Goal: Book appointment/travel/reservation

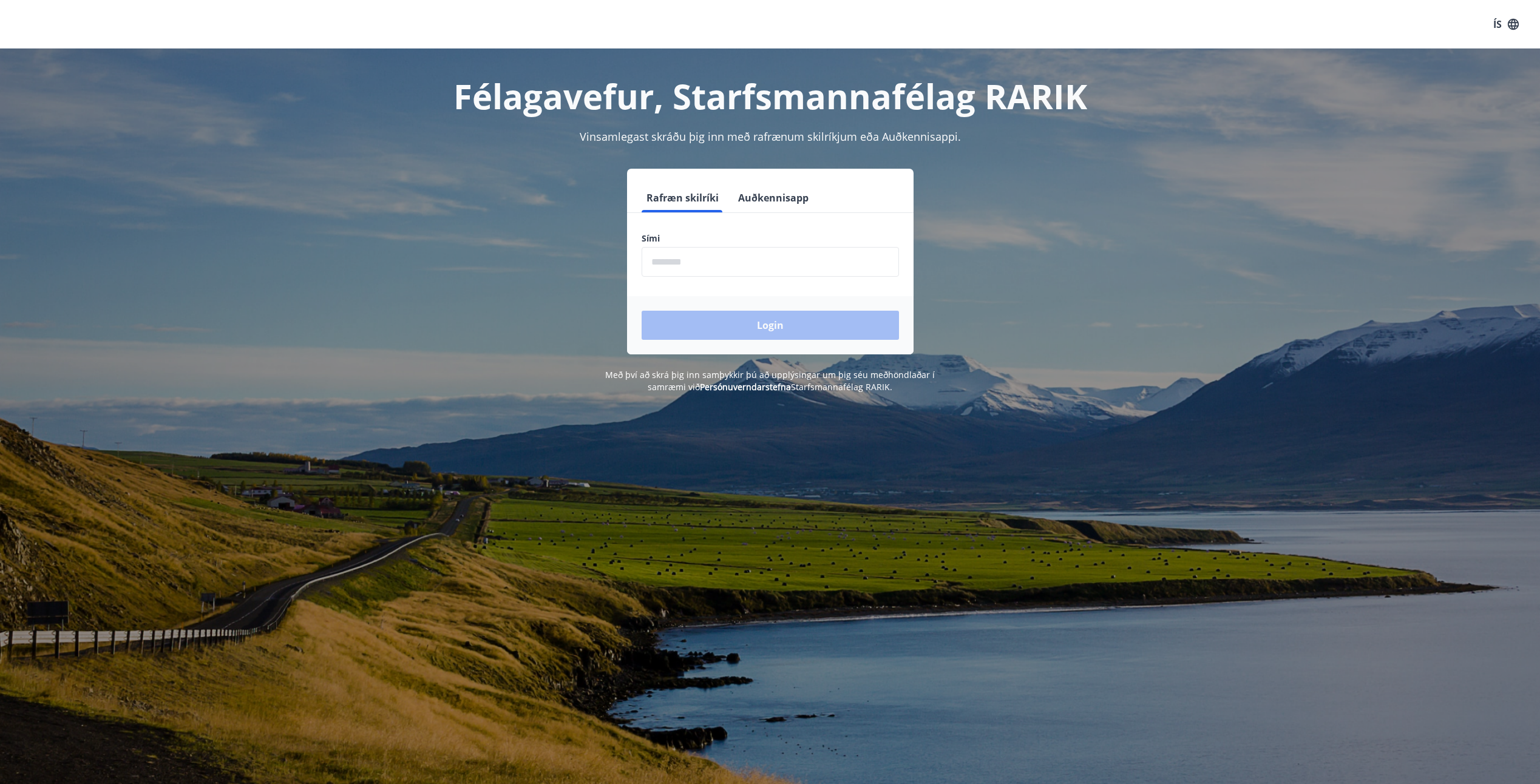
click at [660, 264] on input "phone" at bounding box center [770, 261] width 257 height 30
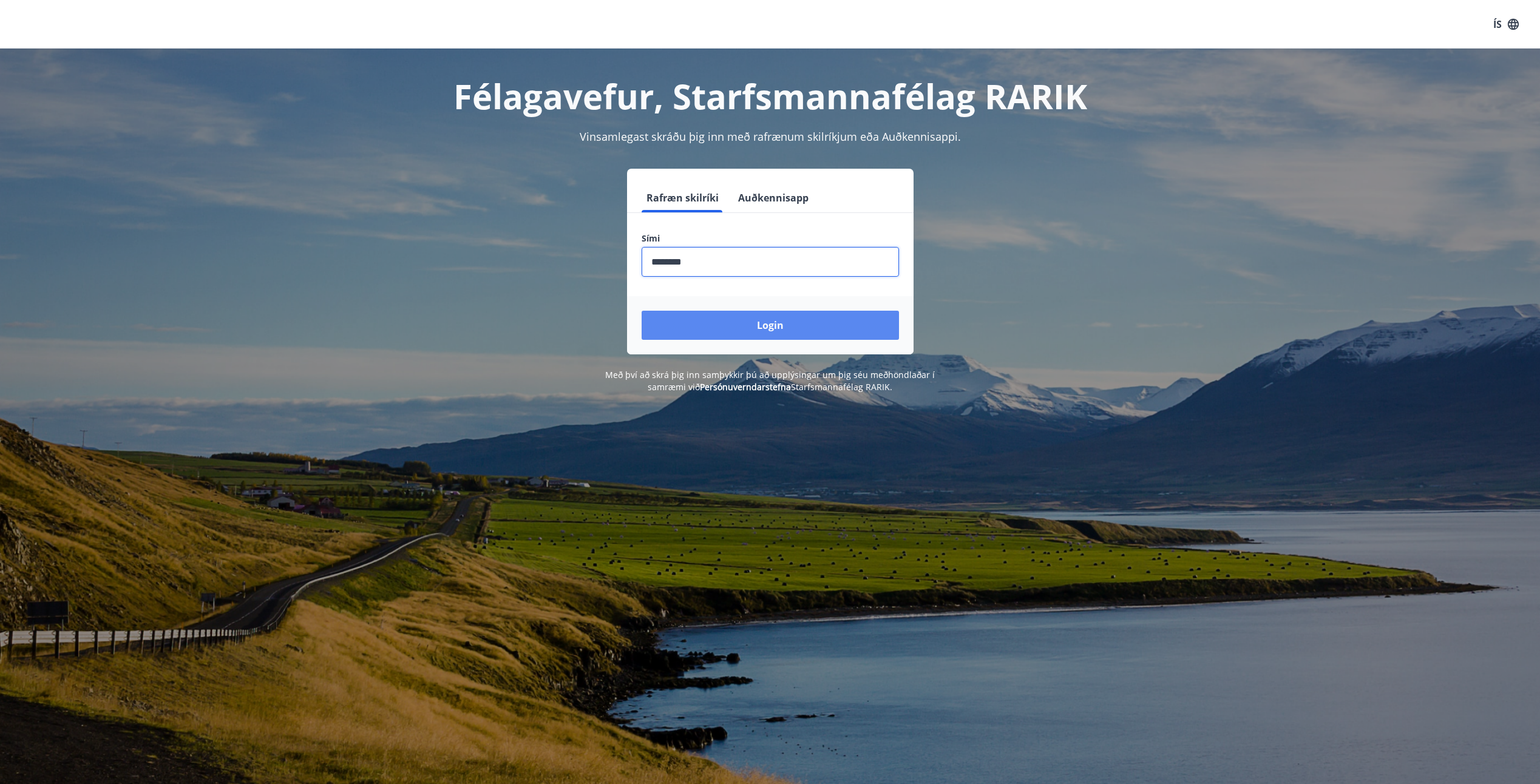
type input "********"
click at [774, 326] on button "Login" at bounding box center [770, 326] width 257 height 29
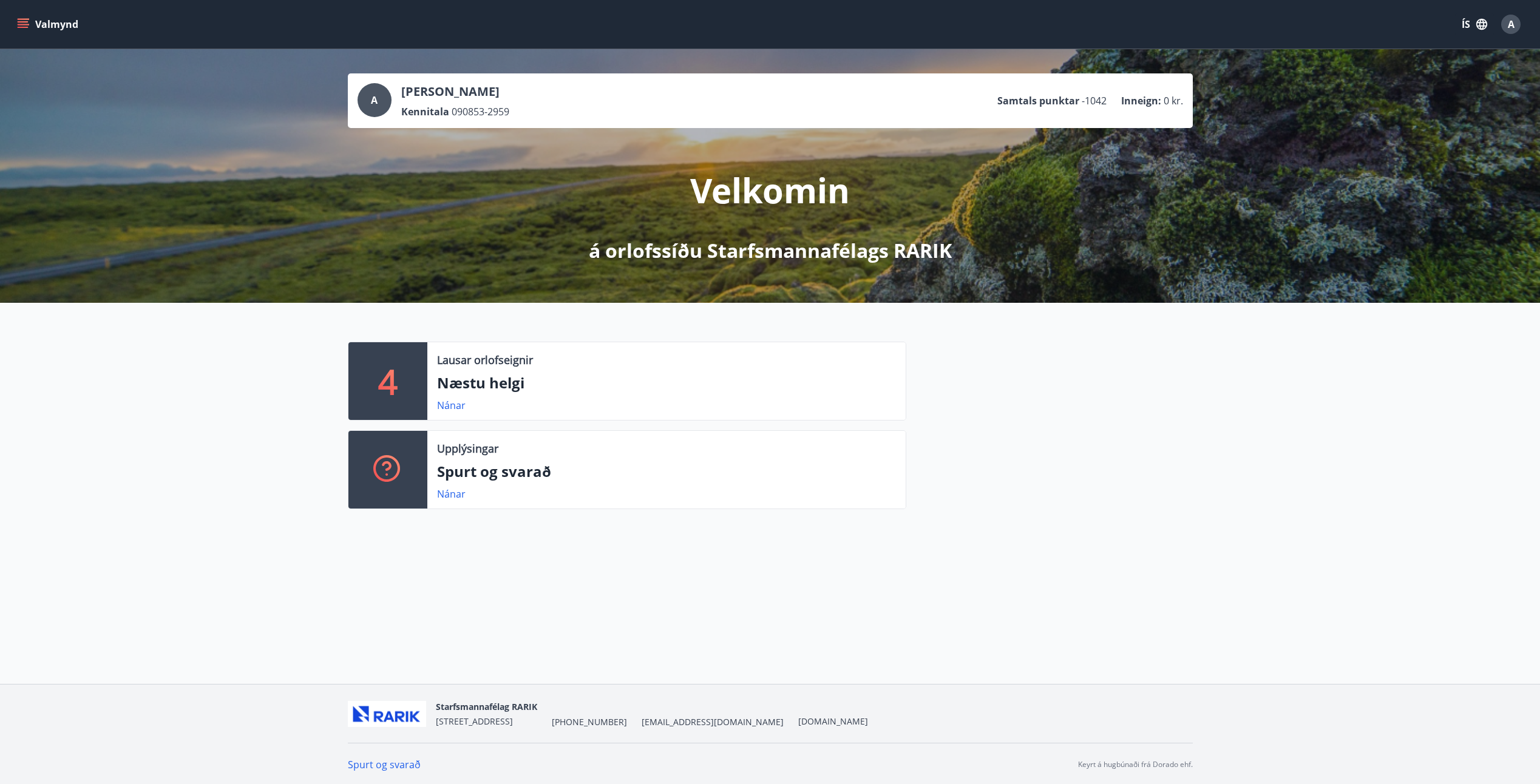
click at [26, 24] on icon "menu" at bounding box center [23, 24] width 12 height 12
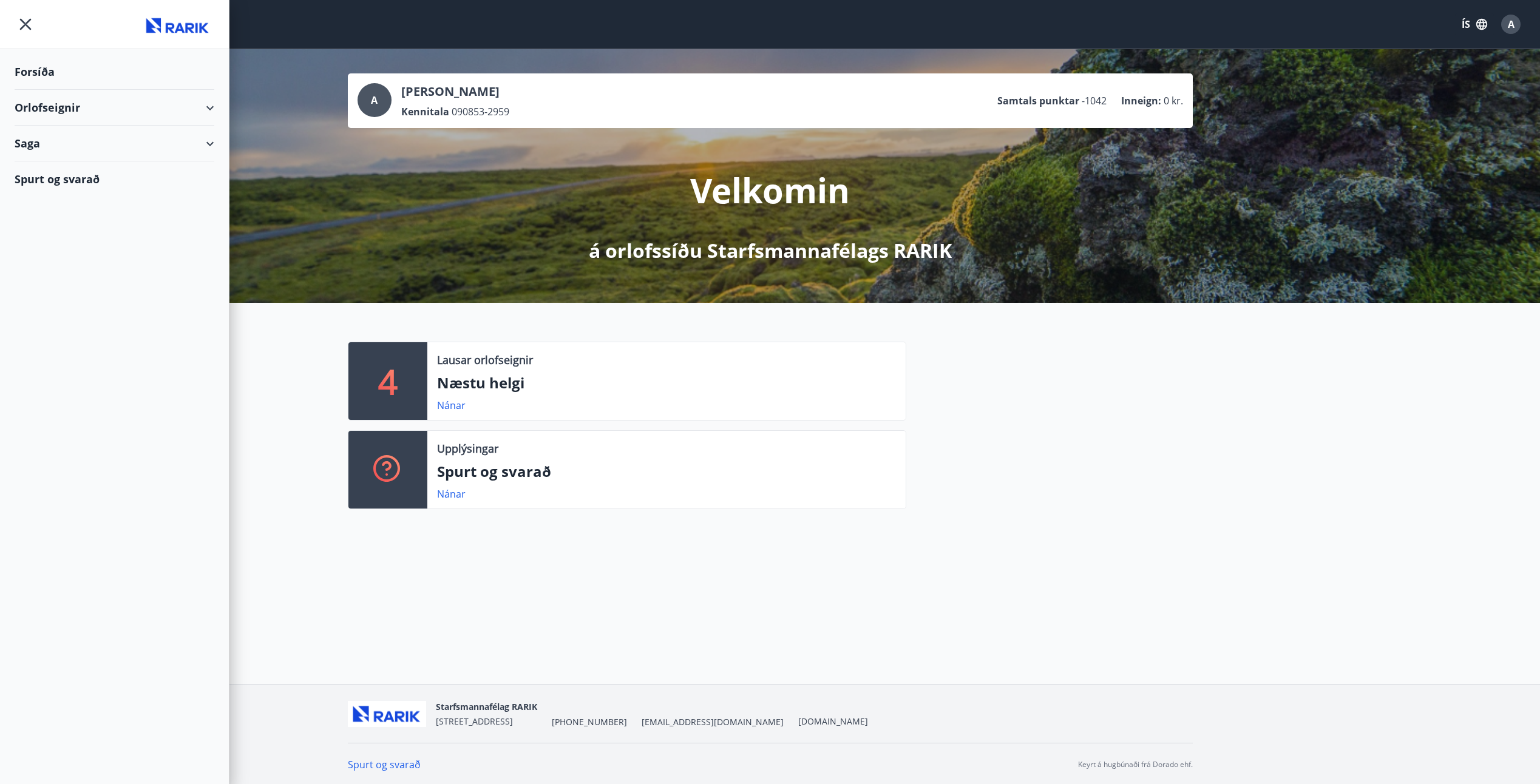
click at [205, 108] on div "Orlofseignir" at bounding box center [114, 108] width 200 height 36
click at [72, 161] on div "Bókunardagatal" at bounding box center [114, 164] width 180 height 26
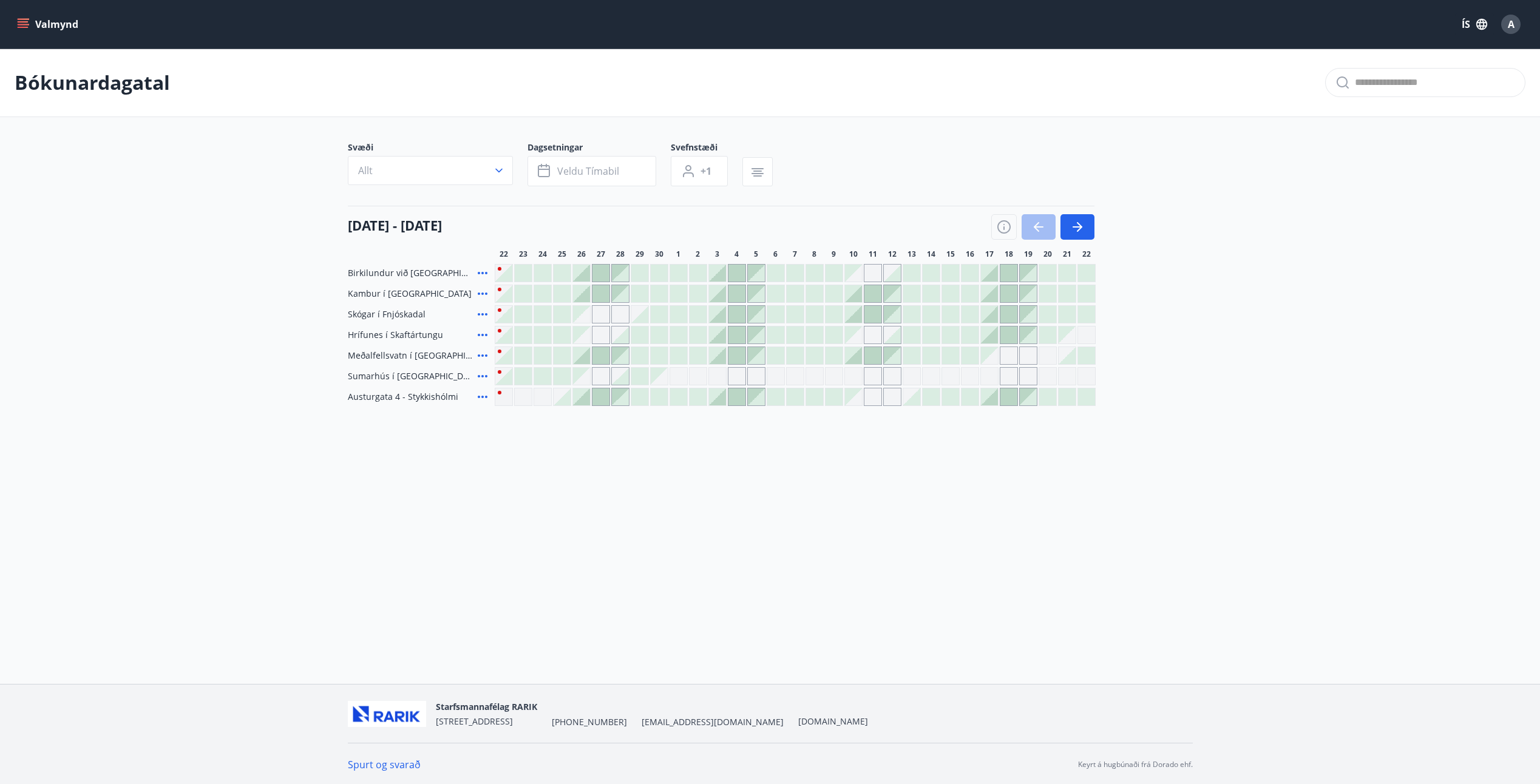
click at [854, 272] on div "Gráir dagar eru ekki bókanlegir" at bounding box center [854, 273] width 17 height 17
click at [879, 352] on div at bounding box center [873, 356] width 17 height 17
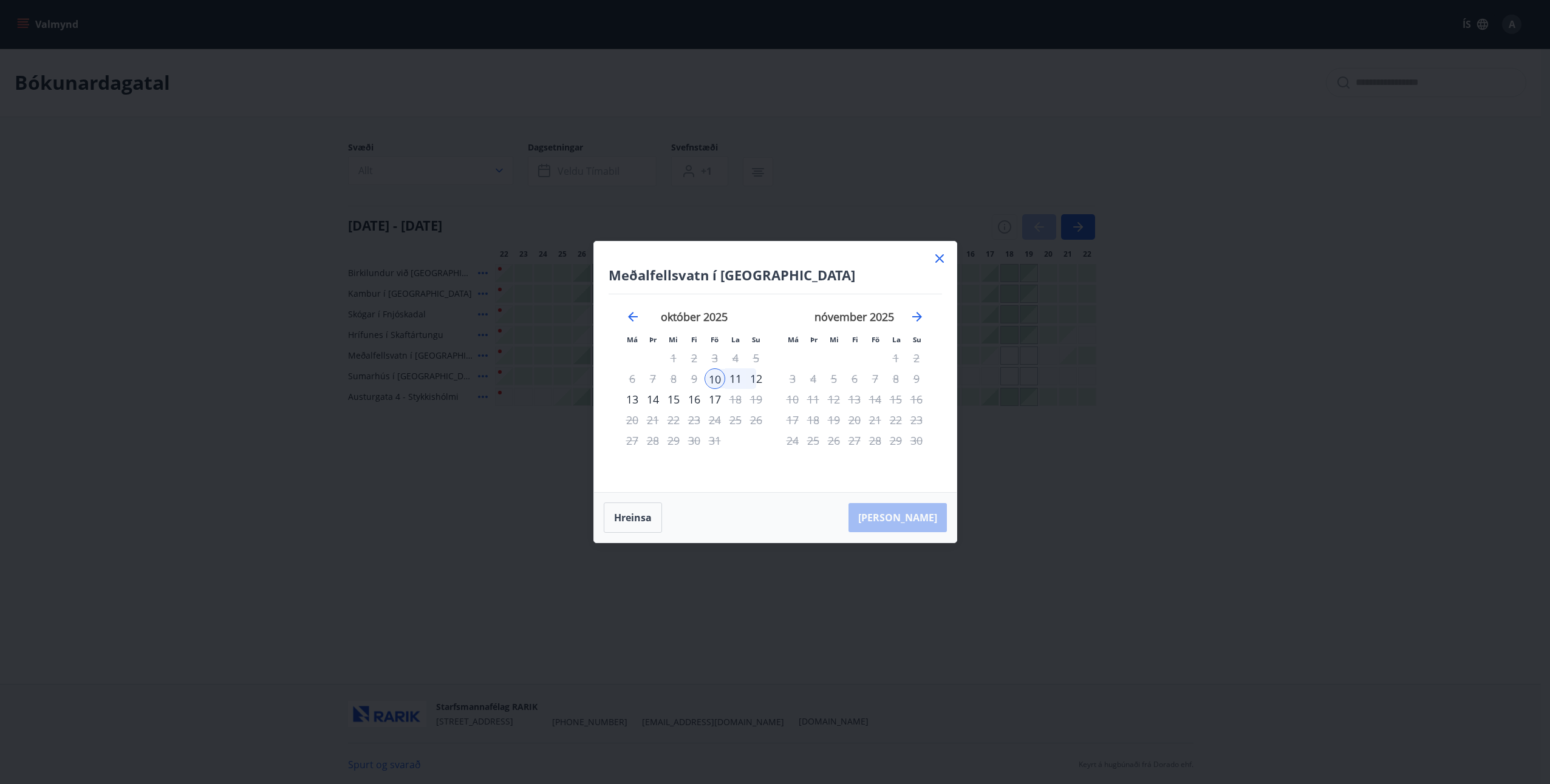
click at [694, 379] on div "9" at bounding box center [694, 379] width 21 height 21
click at [692, 379] on div "9" at bounding box center [694, 379] width 21 height 21
click at [716, 378] on div "10" at bounding box center [715, 379] width 21 height 21
click at [634, 400] on div "13" at bounding box center [632, 399] width 21 height 21
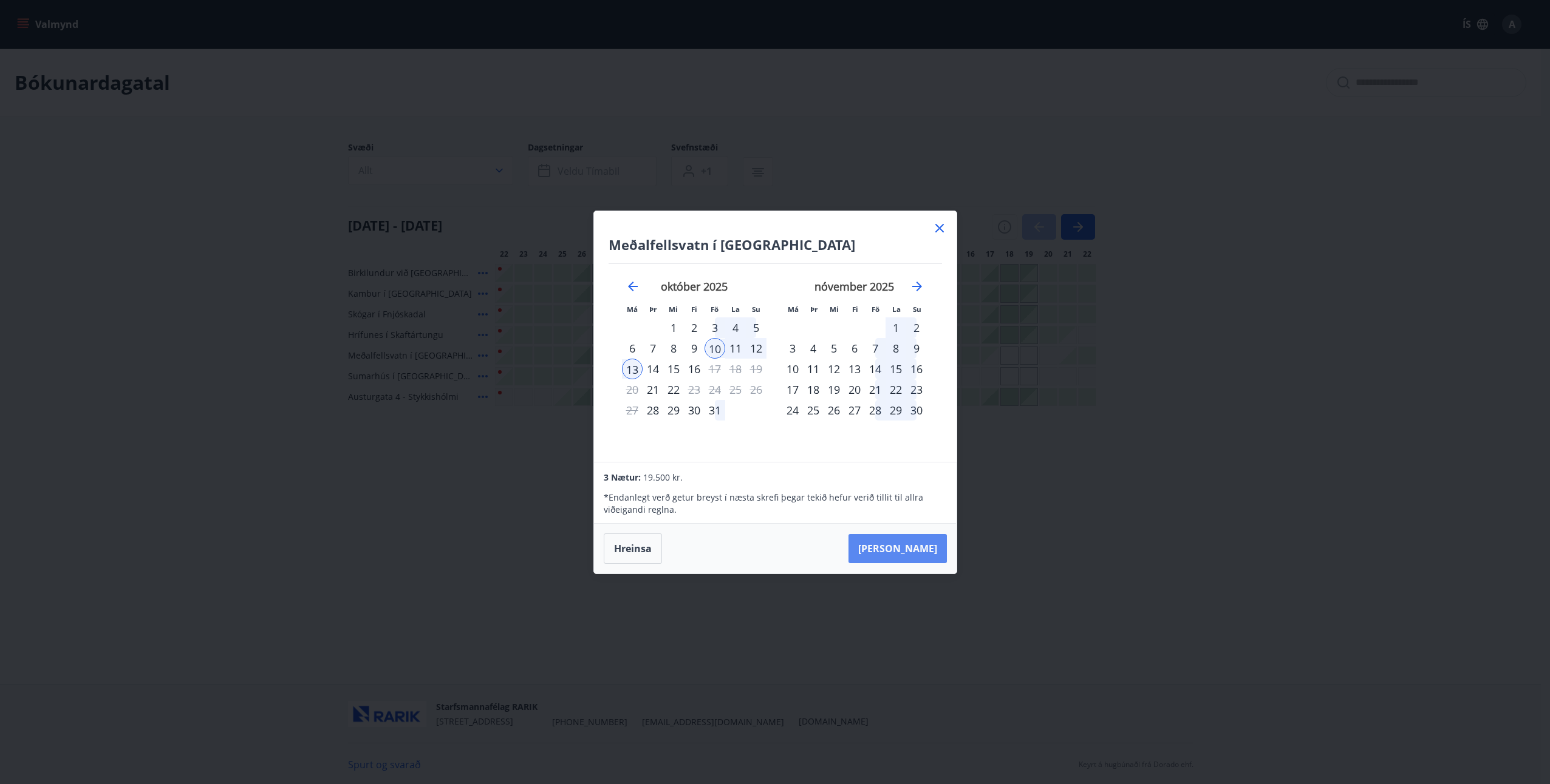
click at [925, 551] on button "Taka Frá" at bounding box center [898, 548] width 99 height 29
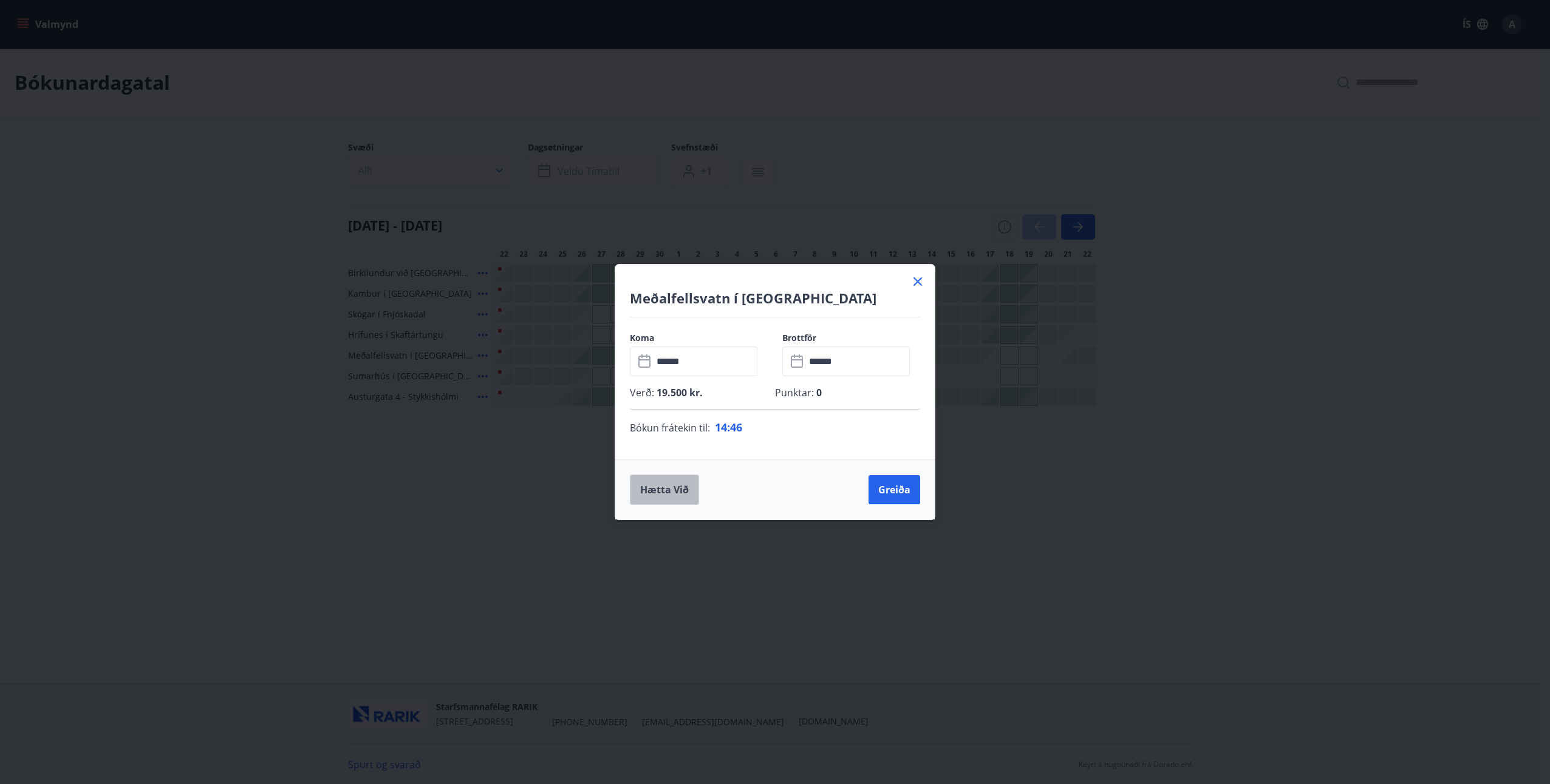
click at [669, 488] on button "Hætta við" at bounding box center [664, 489] width 69 height 30
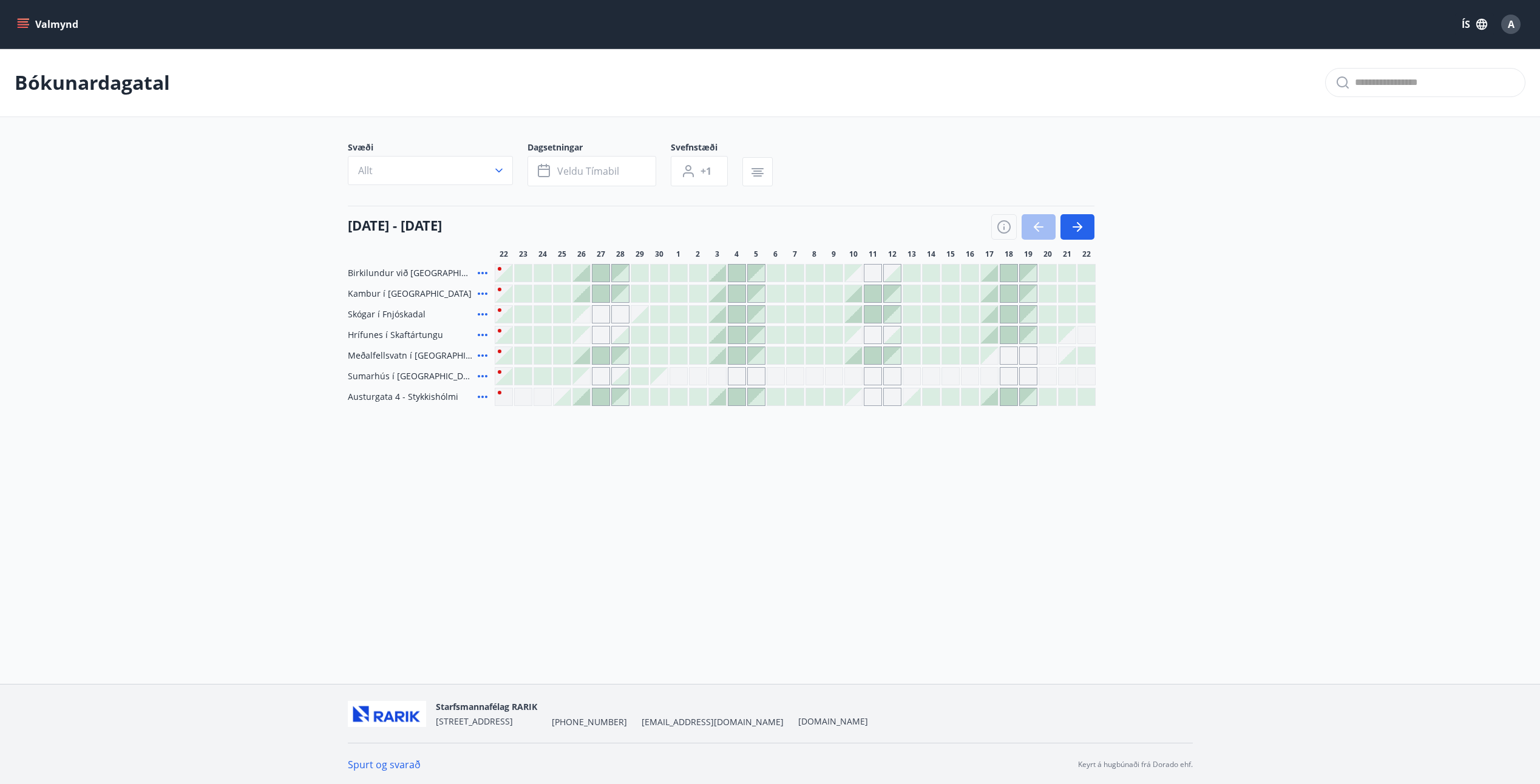
click at [852, 353] on div at bounding box center [854, 356] width 17 height 17
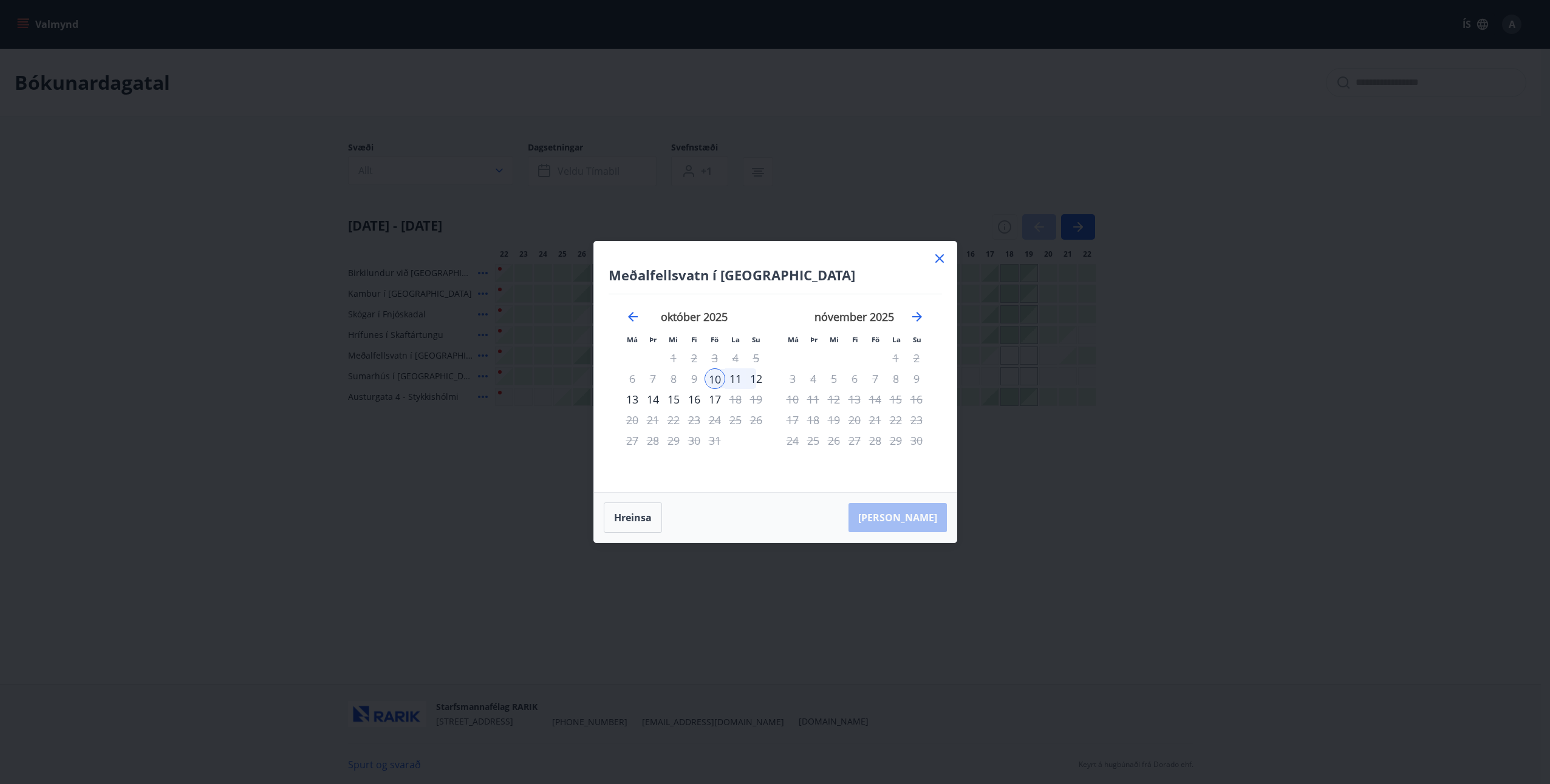
click at [759, 379] on div "12" at bounding box center [756, 379] width 21 height 21
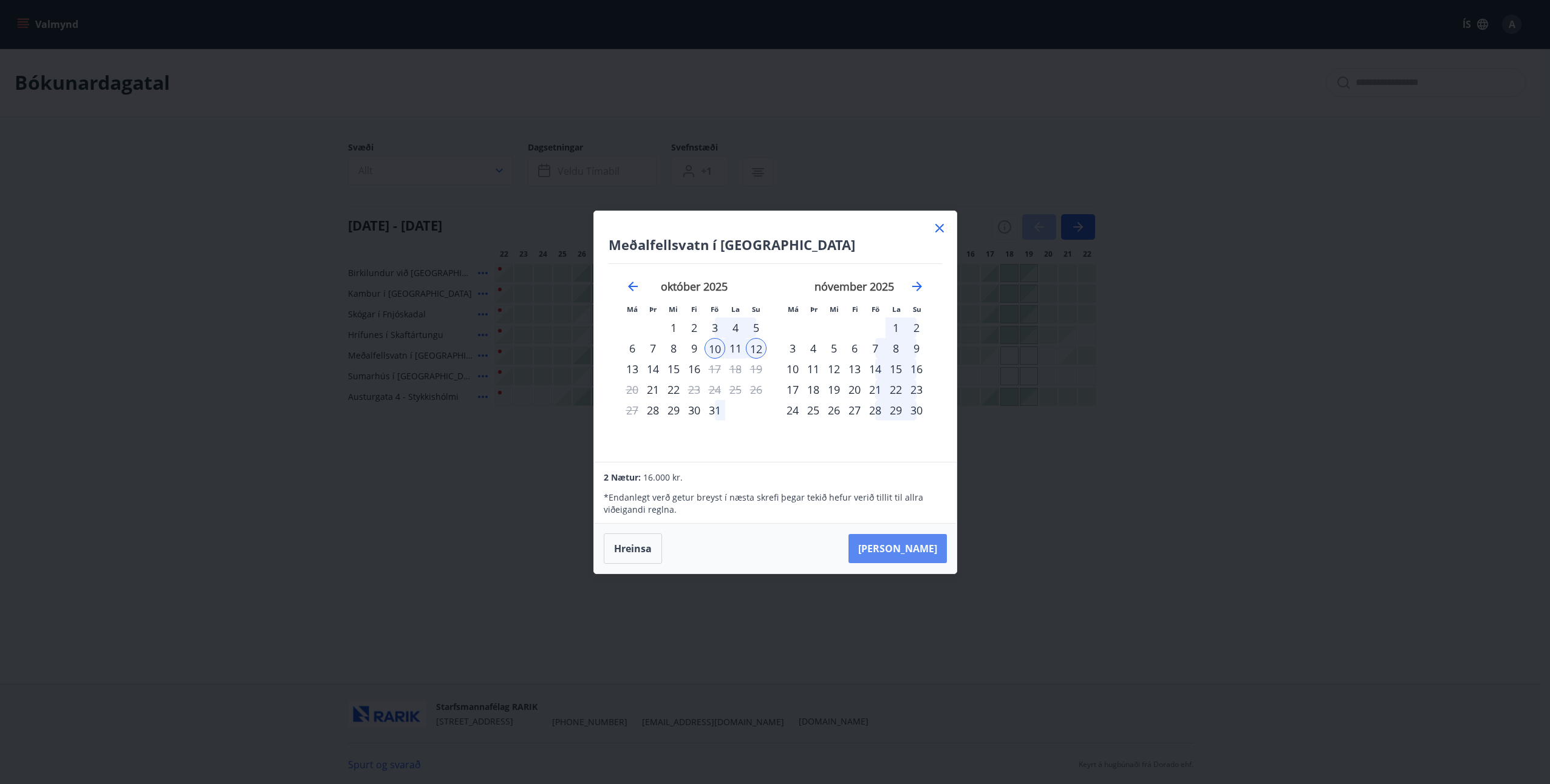
click at [913, 548] on button "Taka Frá" at bounding box center [898, 548] width 99 height 29
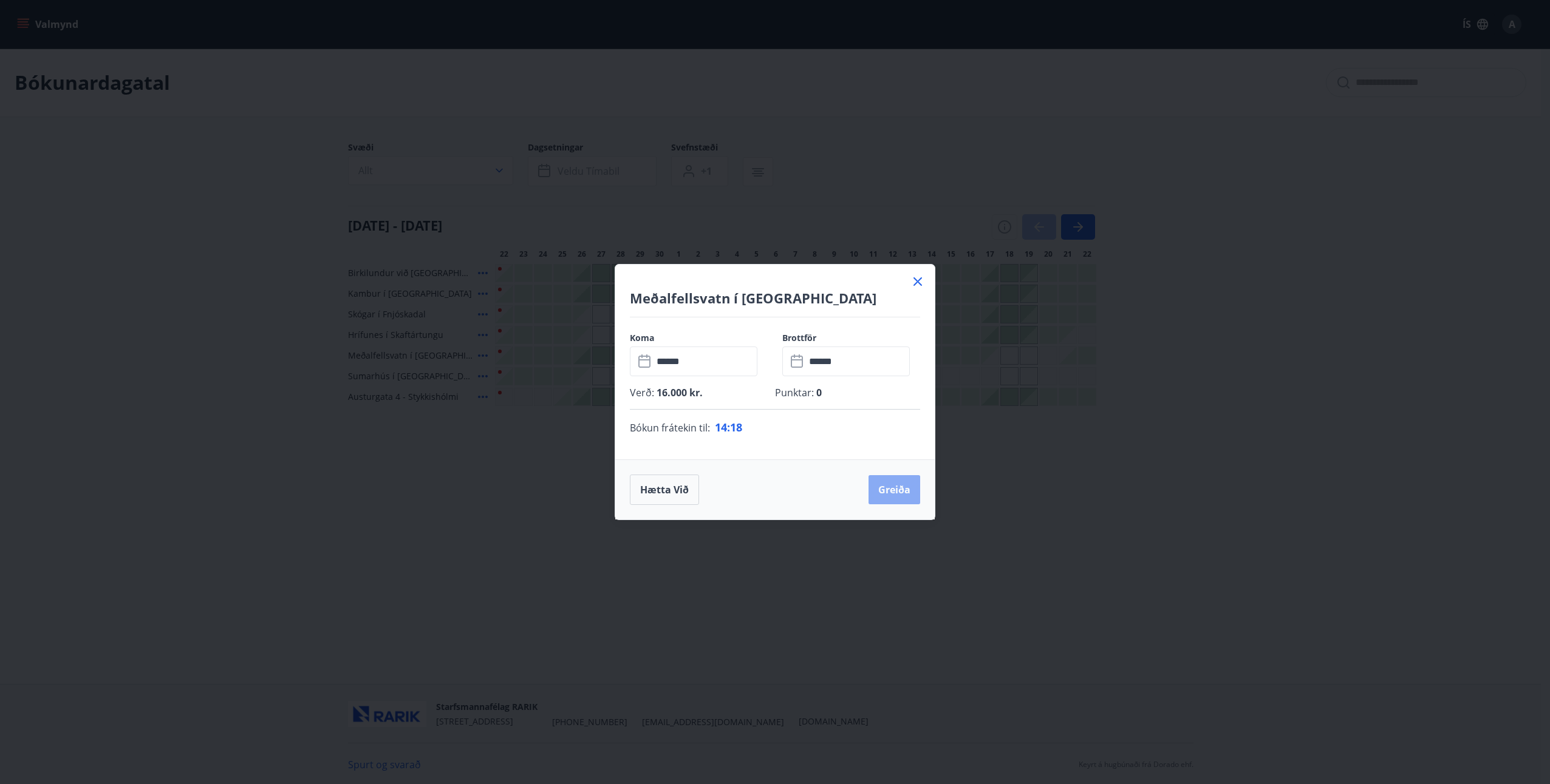
click at [900, 492] on button "Greiða" at bounding box center [894, 490] width 51 height 29
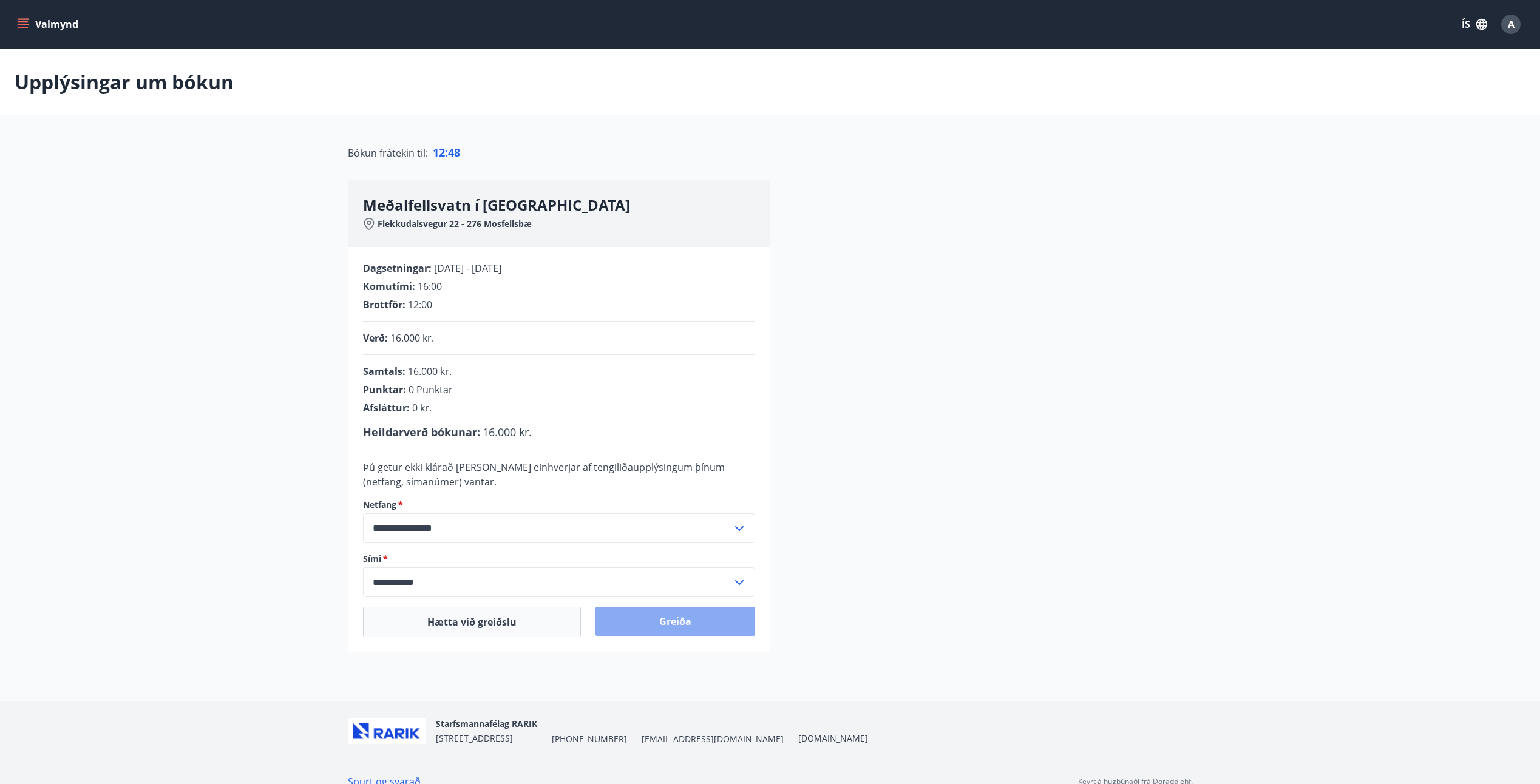
click at [674, 622] on button "Greiða" at bounding box center [675, 621] width 159 height 29
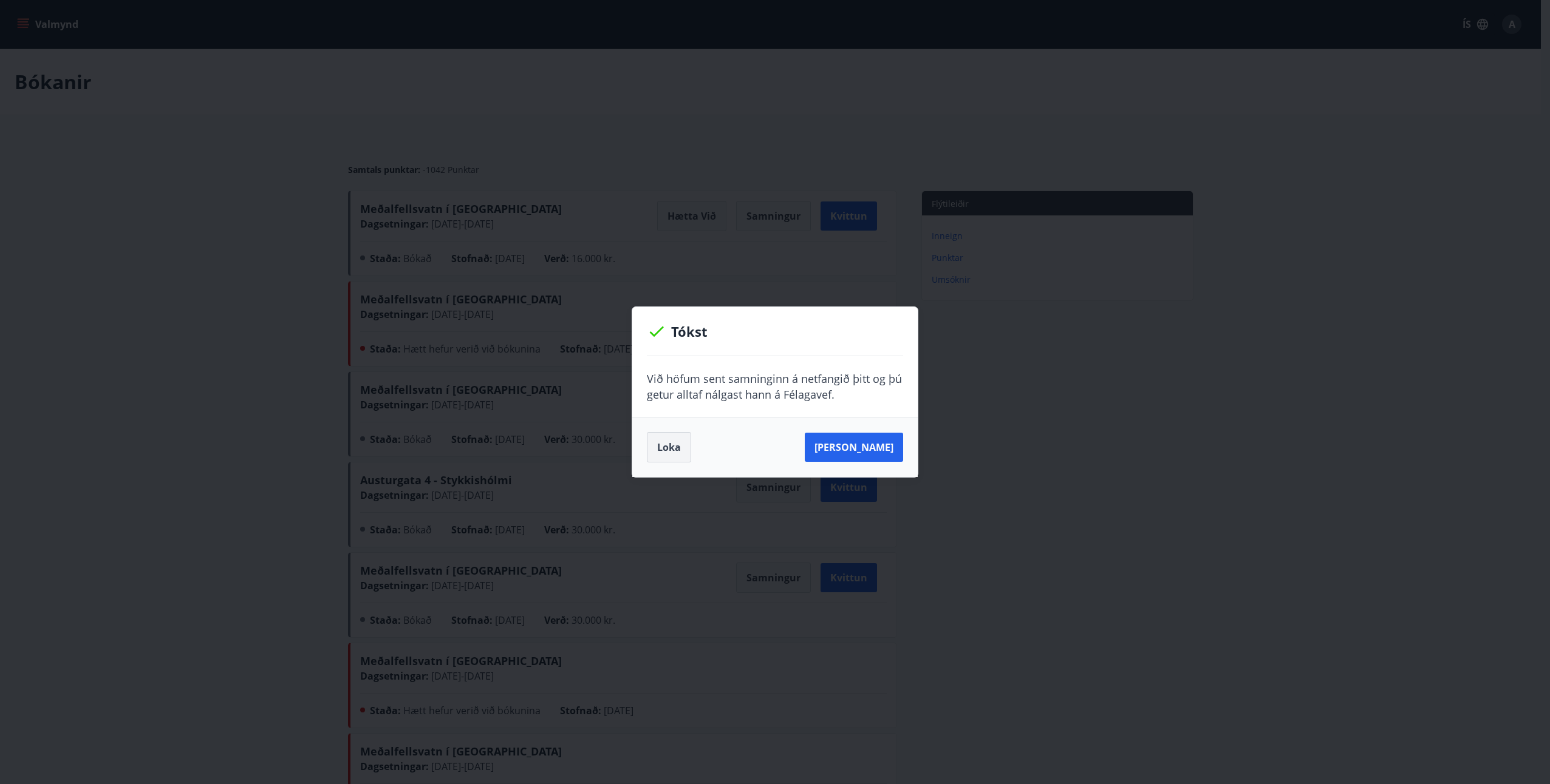
click at [670, 447] on button "Loka" at bounding box center [669, 446] width 45 height 30
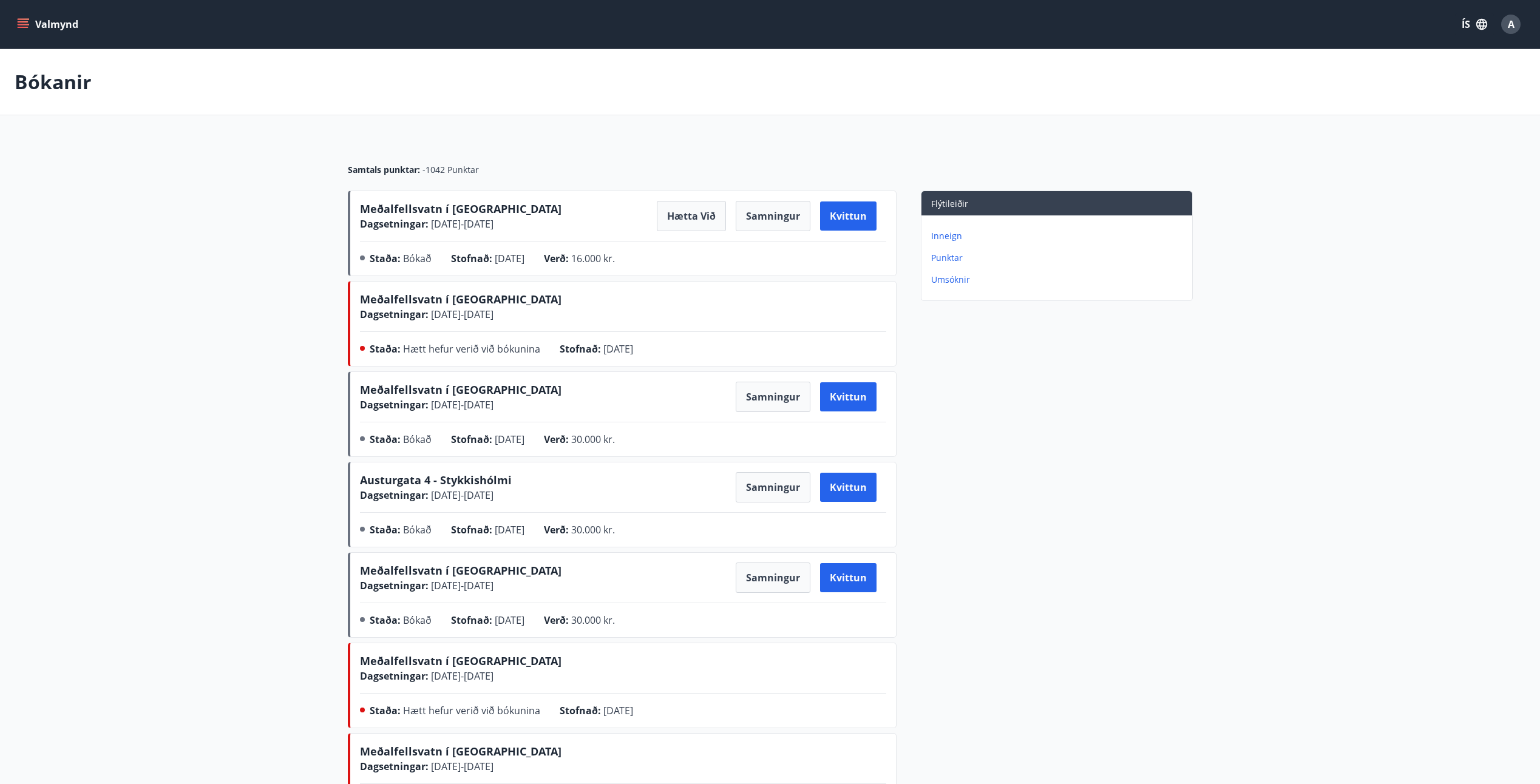
click at [1482, 28] on icon "button" at bounding box center [1482, 25] width 14 height 14
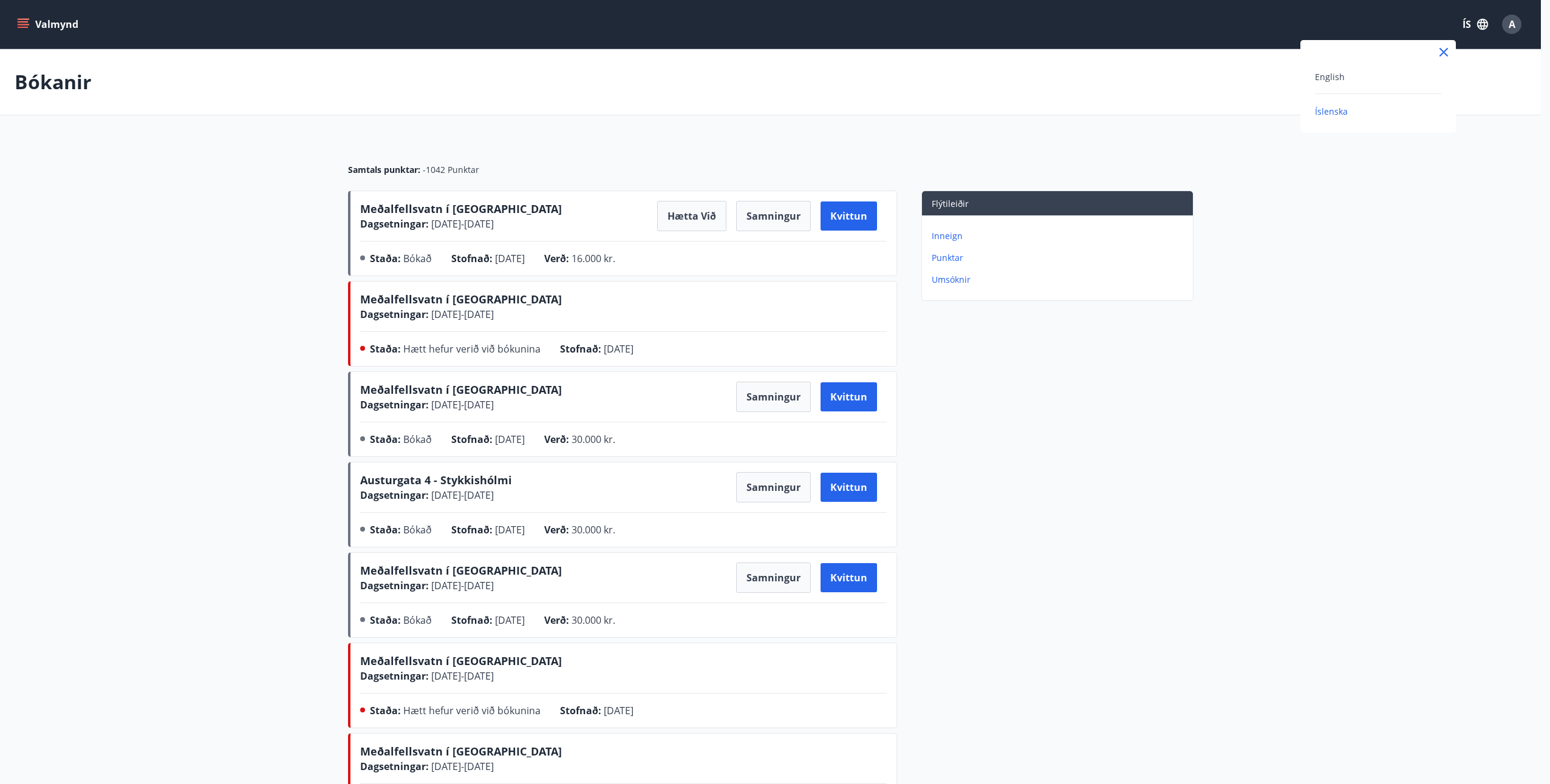
click at [1508, 29] on div at bounding box center [775, 392] width 1550 height 784
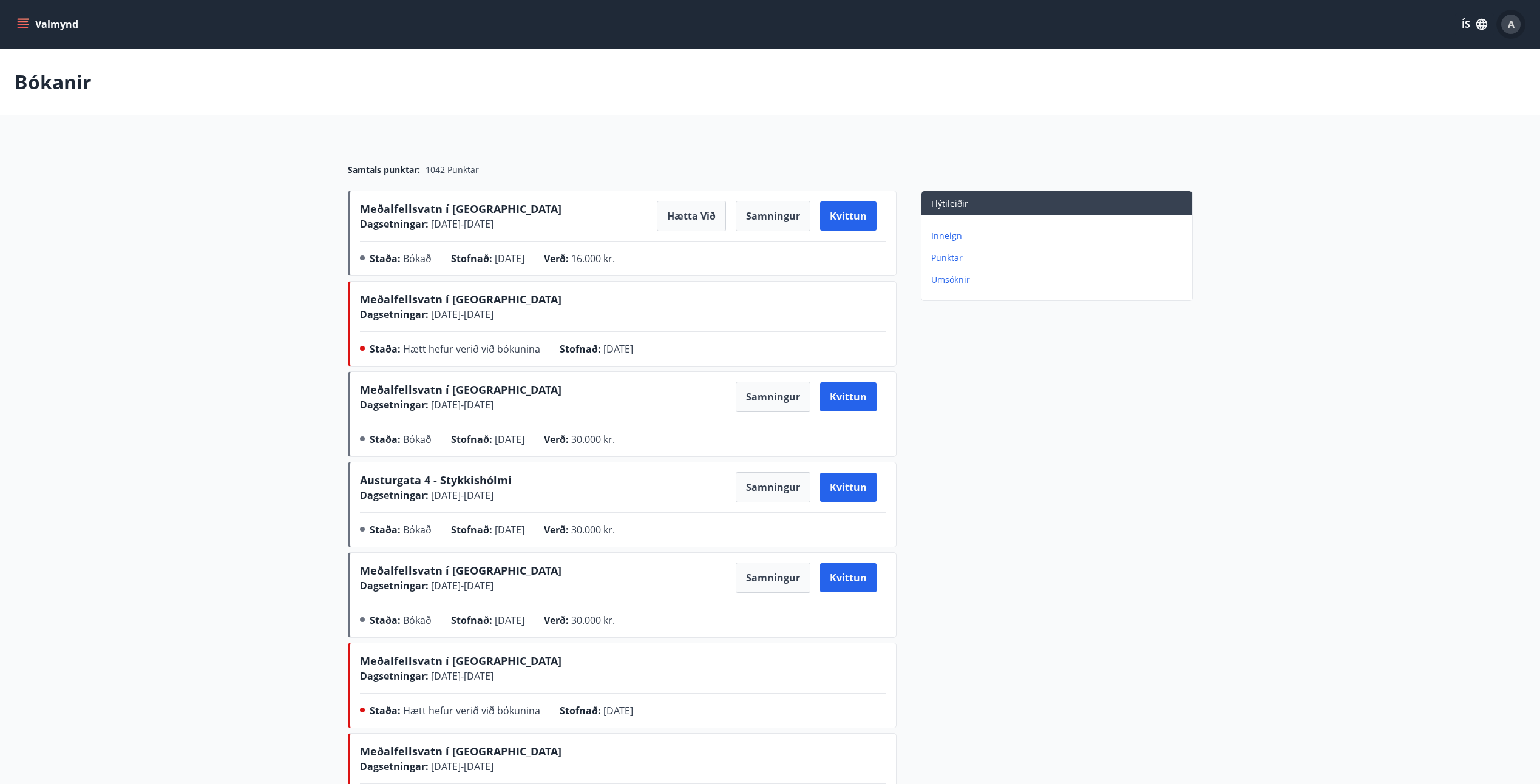
click at [1512, 26] on span "A" at bounding box center [1511, 25] width 7 height 14
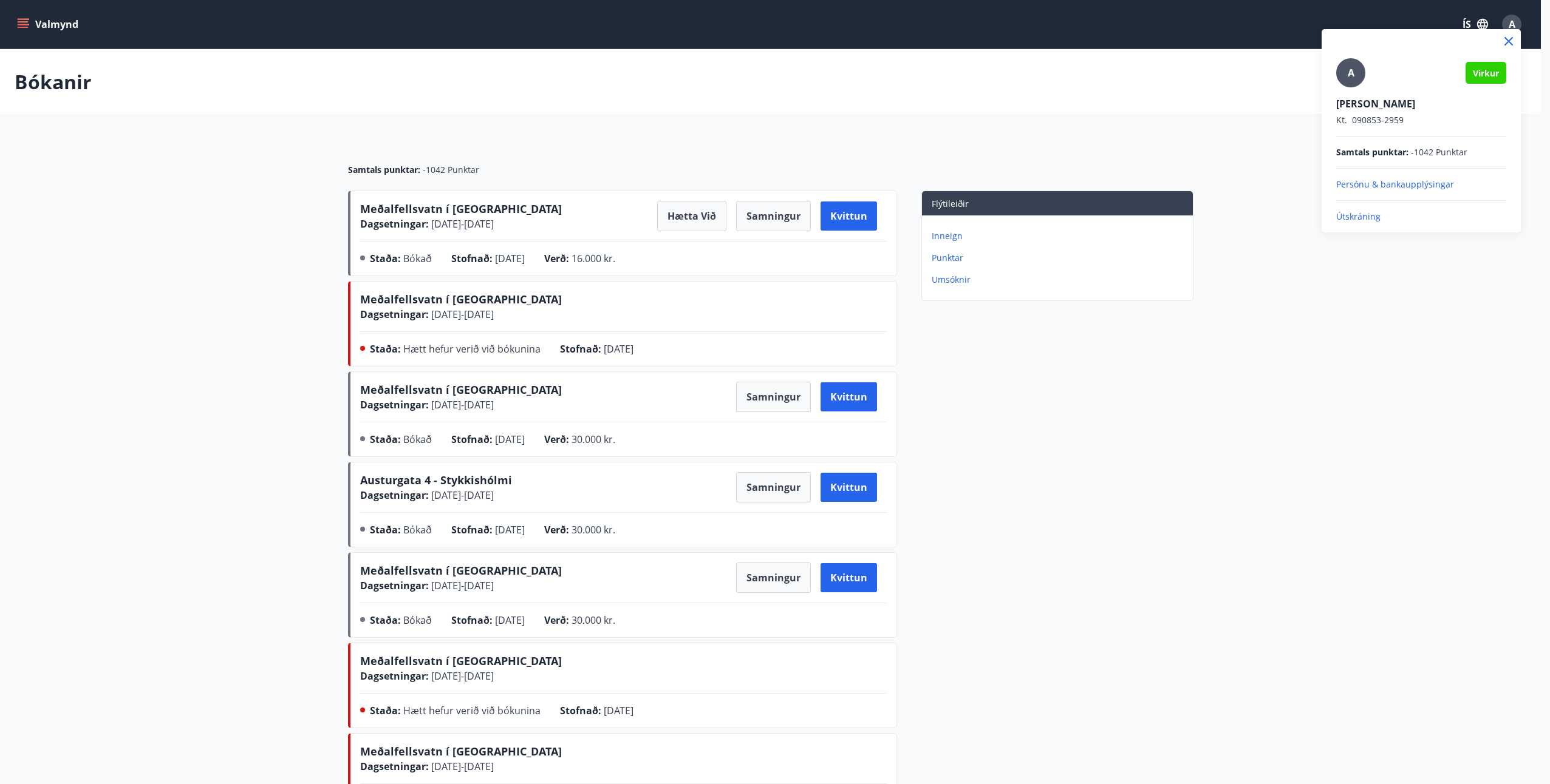
click at [1369, 218] on p "Útskráning" at bounding box center [1421, 217] width 170 height 12
